Goal: Check status: Check status

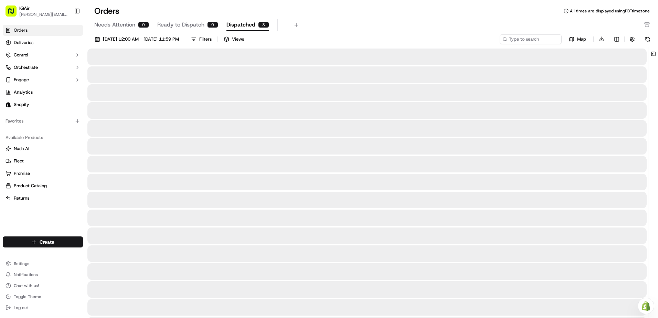
click at [243, 21] on span "Dispatched" at bounding box center [240, 25] width 29 height 8
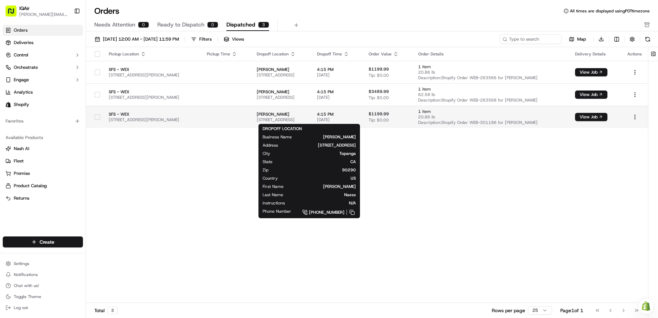
click at [284, 115] on span "[PERSON_NAME]" at bounding box center [281, 114] width 49 height 6
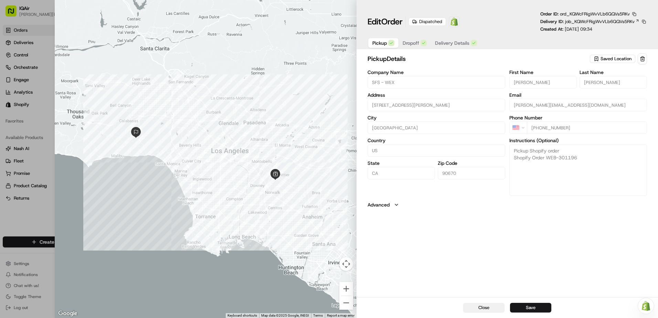
click at [488, 310] on button "Close" at bounding box center [483, 308] width 41 height 10
type input "+1"
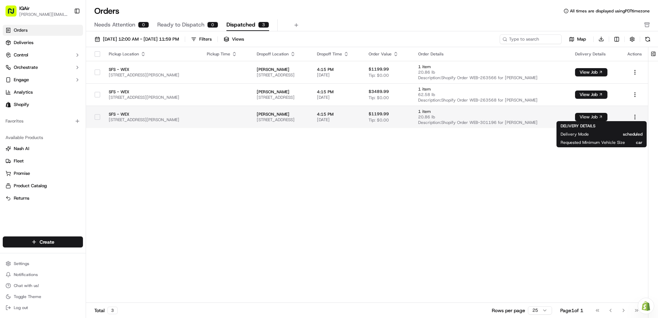
click at [604, 116] on button "View Job" at bounding box center [591, 117] width 32 height 8
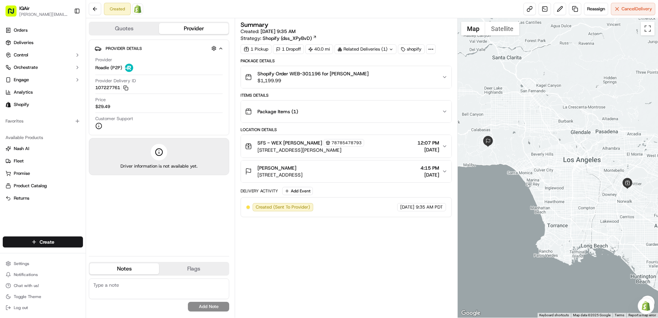
click at [442, 145] on icon "button" at bounding box center [445, 146] width 6 height 6
